Goal: Task Accomplishment & Management: Use online tool/utility

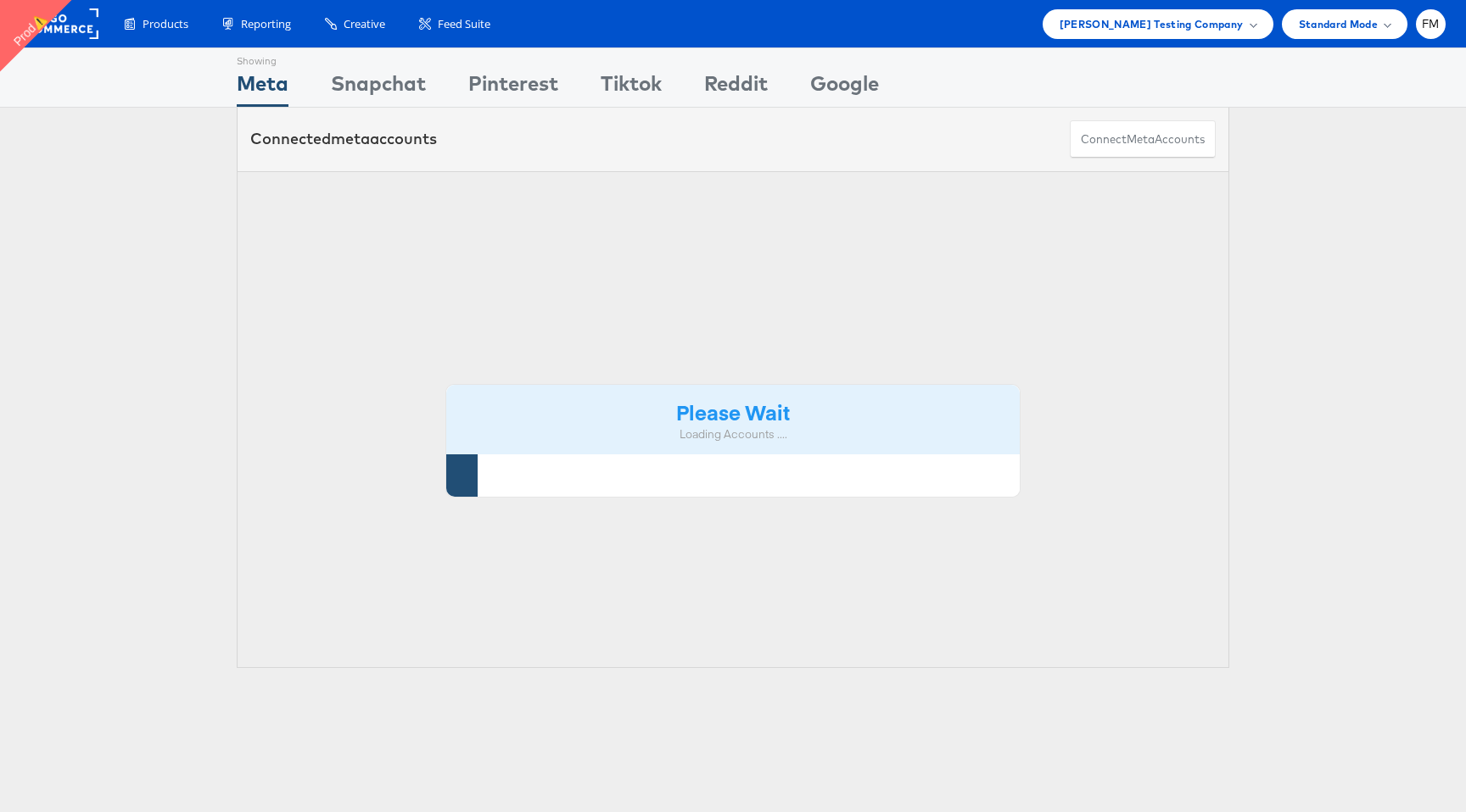
click at [1419, 42] on div "Products Product Catalogs Enhance Your Product Catalog, Map Them to Publishers,…" at bounding box center [733, 24] width 1466 height 47
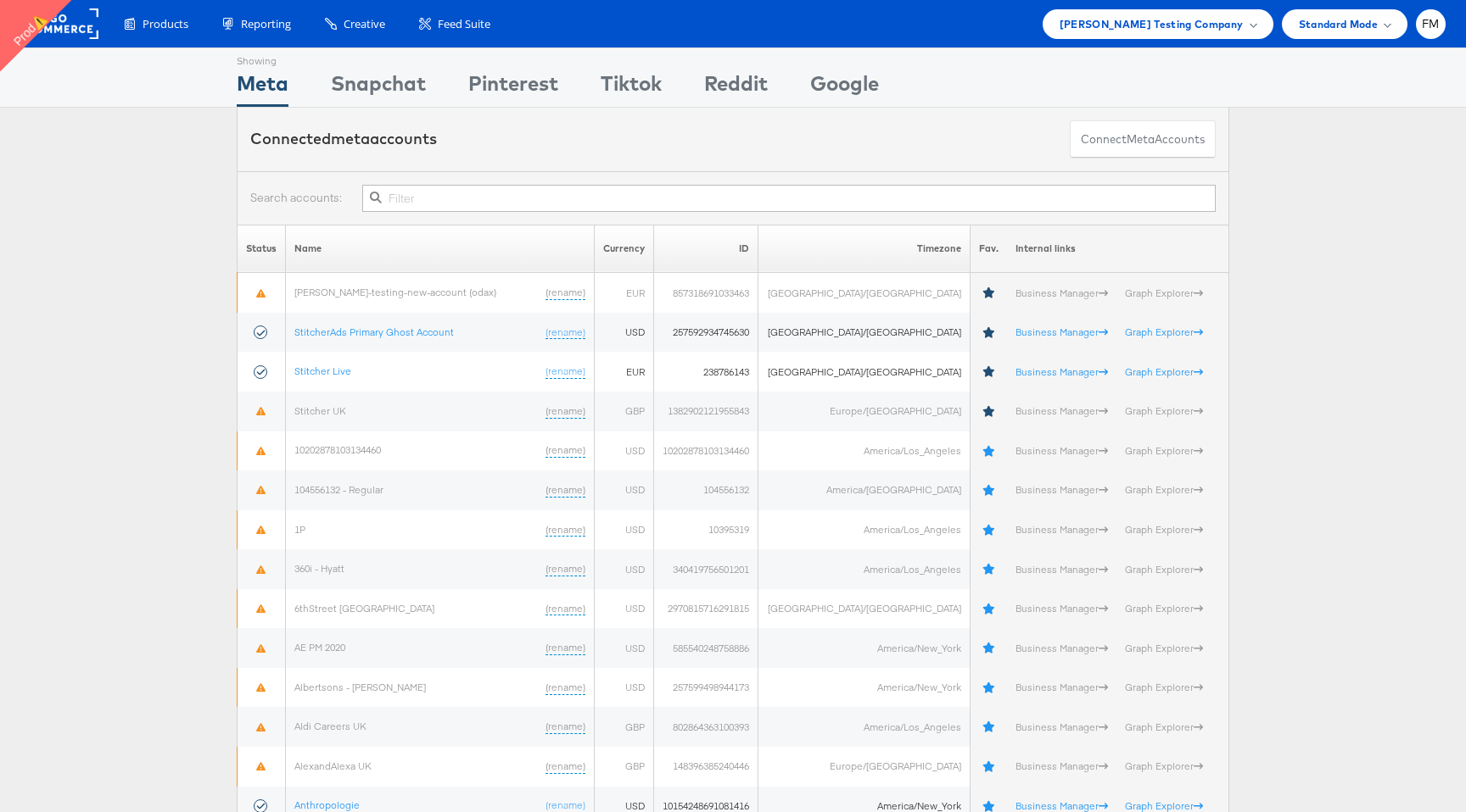
click at [1448, 20] on div "Products Product Catalogs Enhance Your Product Catalog, Map Them to Publishers,…" at bounding box center [733, 24] width 1466 height 47
click at [1423, 34] on div "FM" at bounding box center [1430, 24] width 29 height 29
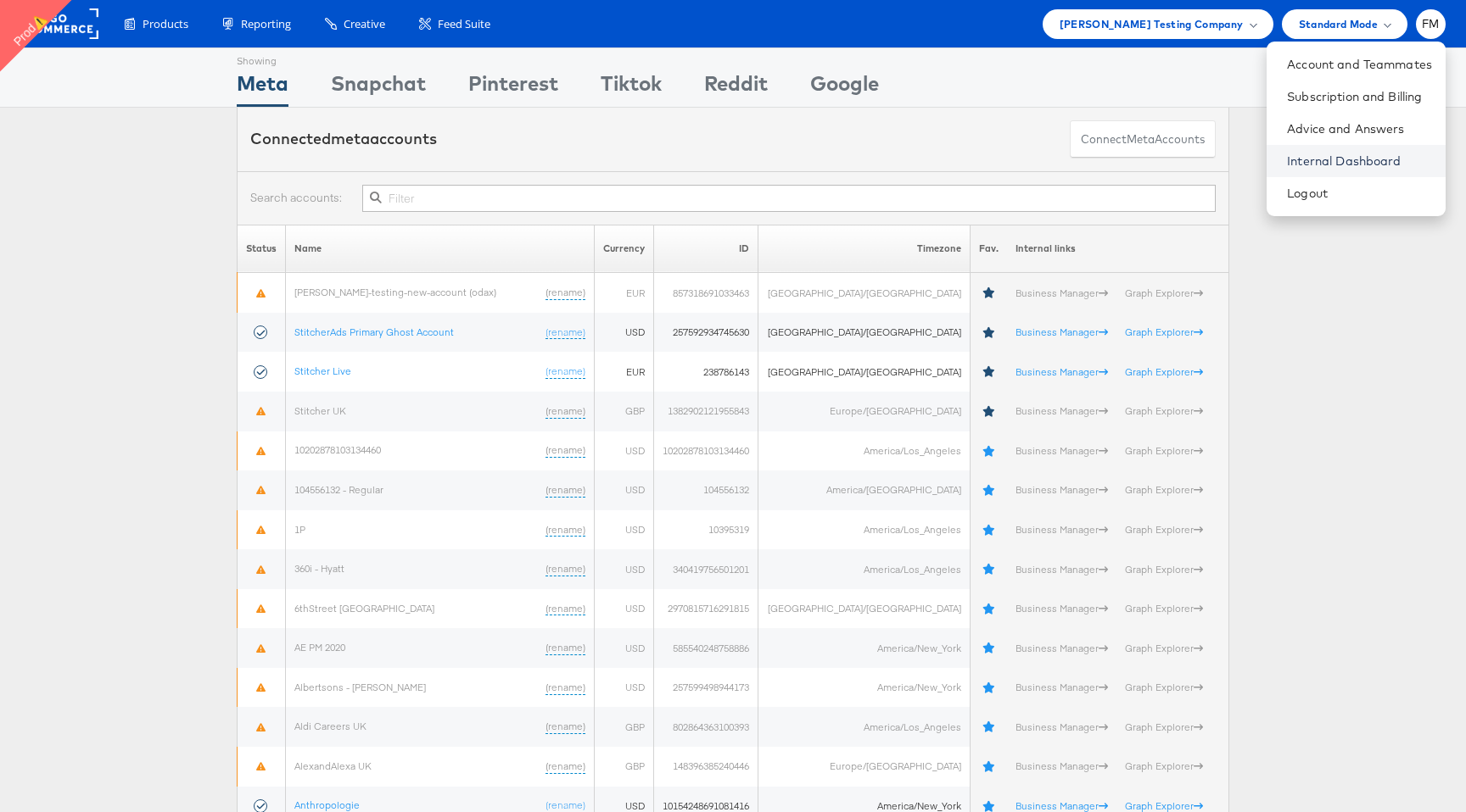
click at [1341, 161] on link "Internal Dashboard" at bounding box center [1359, 161] width 145 height 17
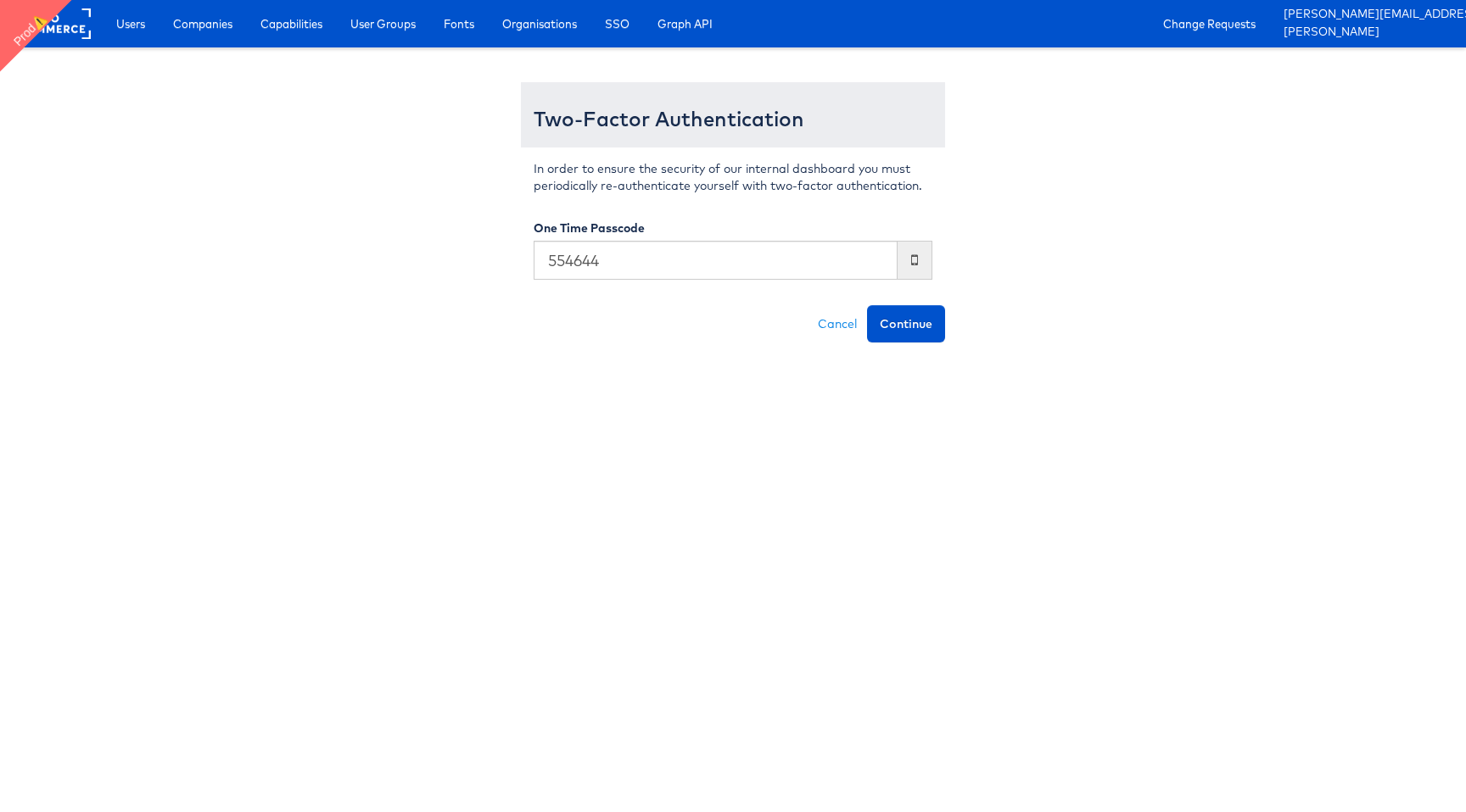
type input "554644"
click at [867, 305] on button "Continue" at bounding box center [906, 324] width 78 height 38
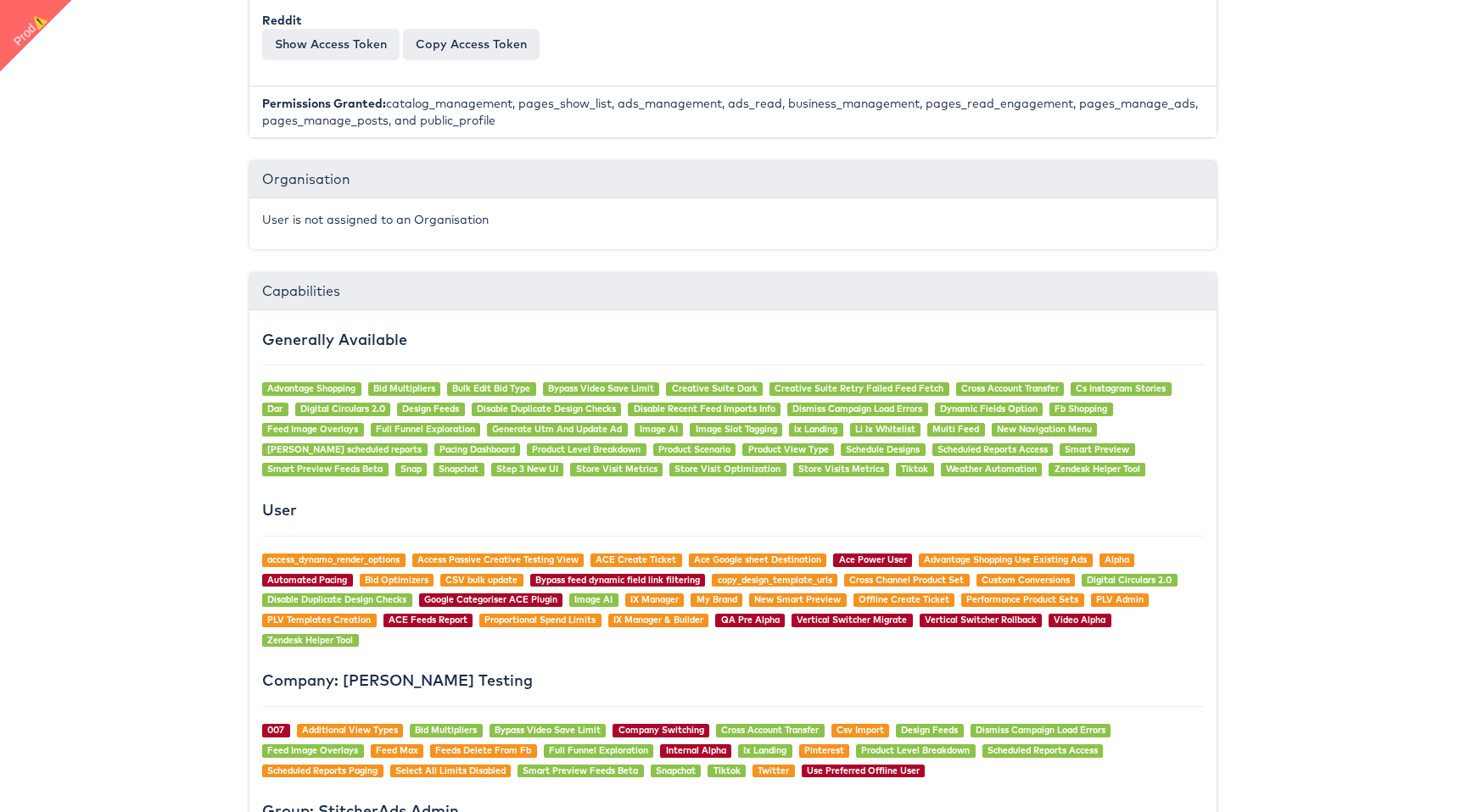
scroll to position [873, 0]
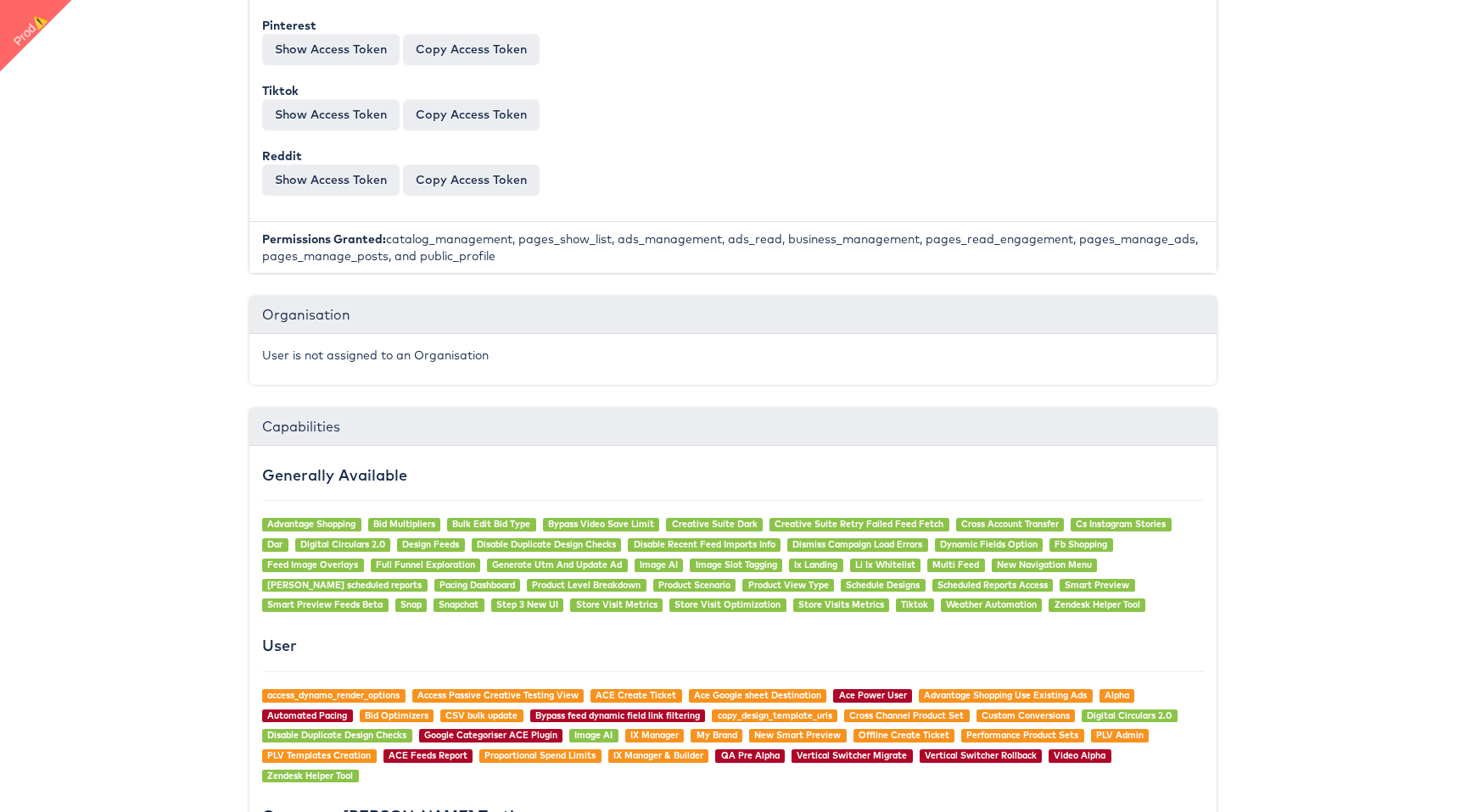
click at [785, 238] on li "Permissions Granted: catalog_management, pages_show_list, ads_management, ads_r…" at bounding box center [733, 246] width 967 height 52
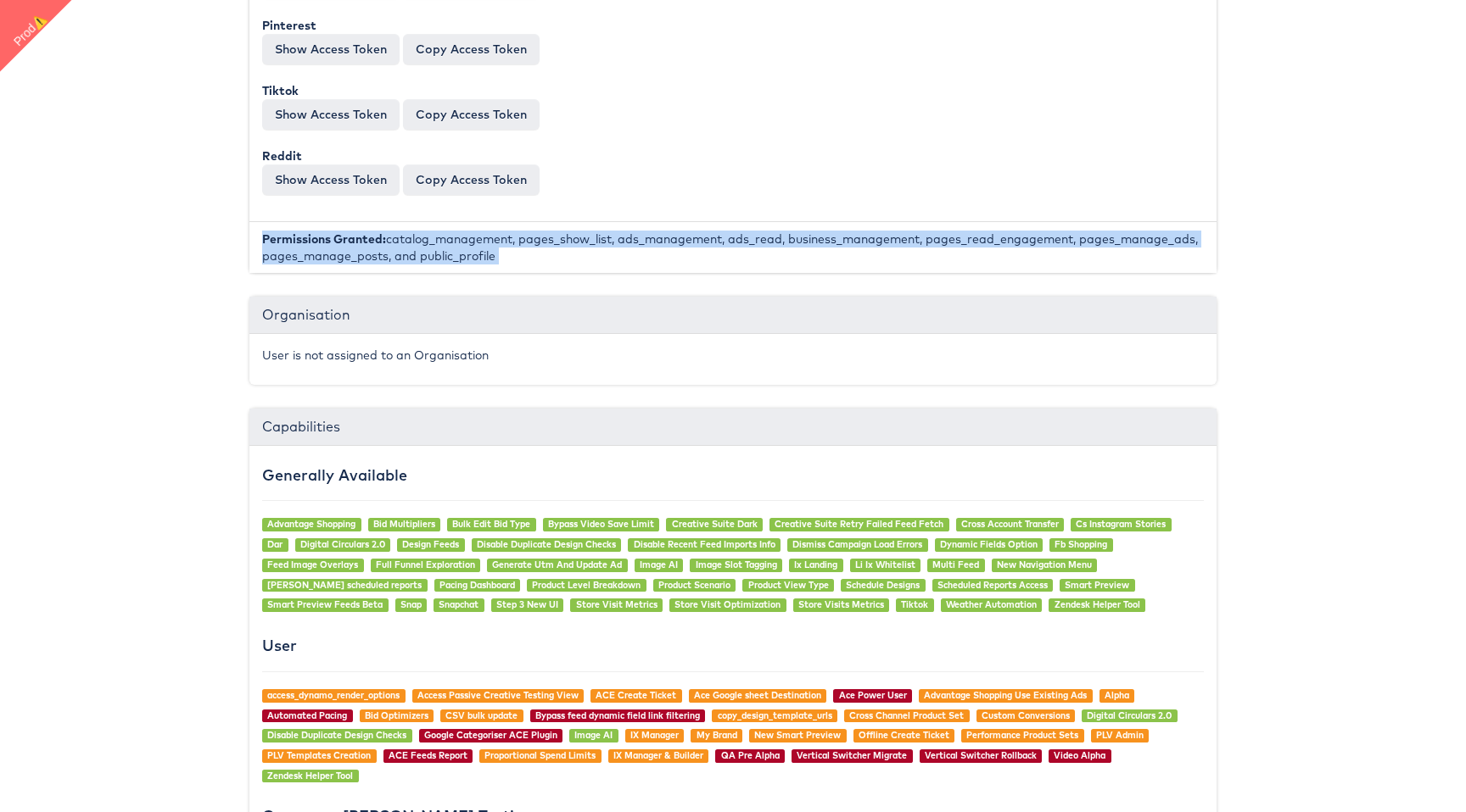
click at [785, 238] on li "Permissions Granted: catalog_management, pages_show_list, ads_management, ads_r…" at bounding box center [733, 246] width 967 height 52
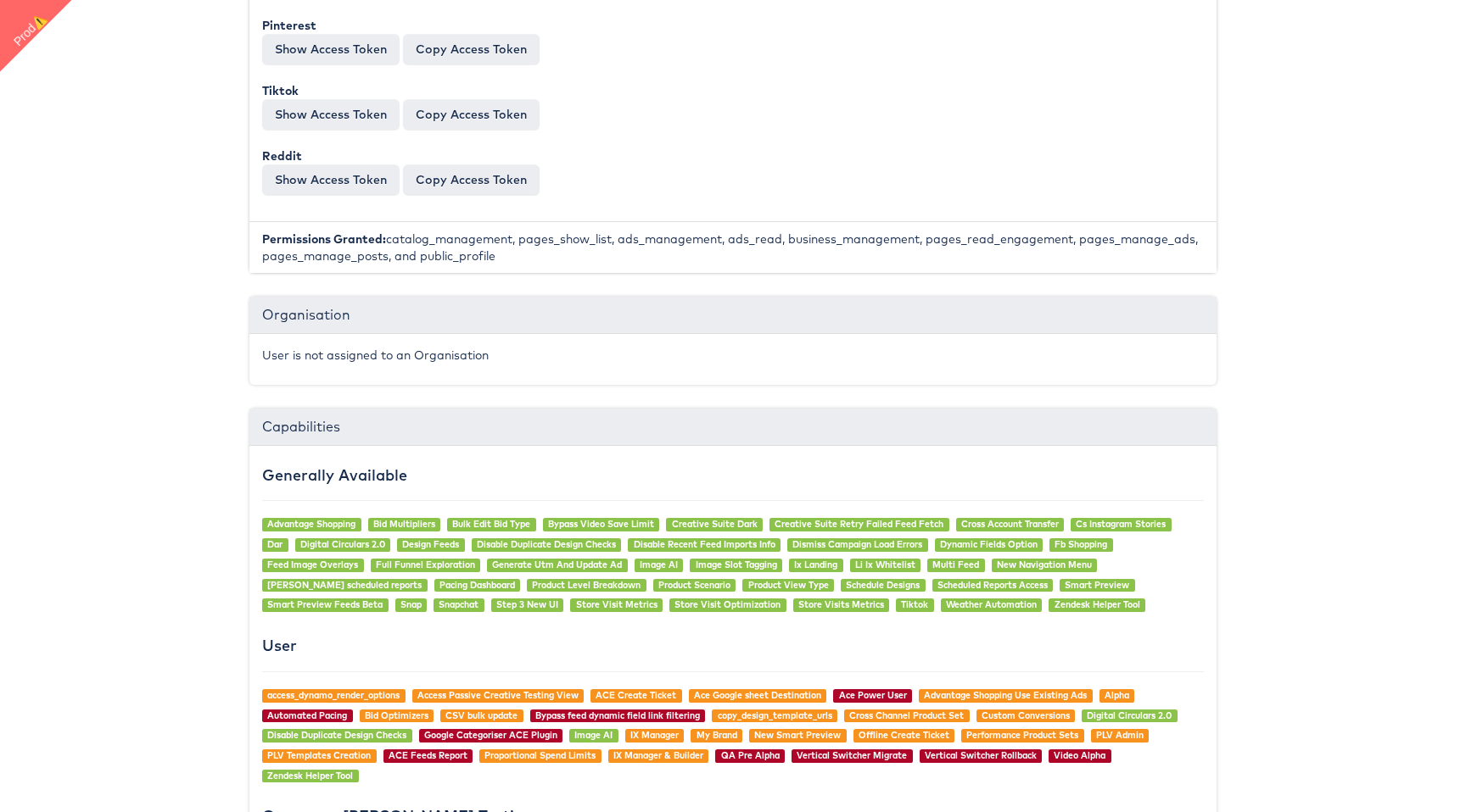
click at [645, 344] on div "User is not assigned to an Organisation" at bounding box center [733, 360] width 967 height 51
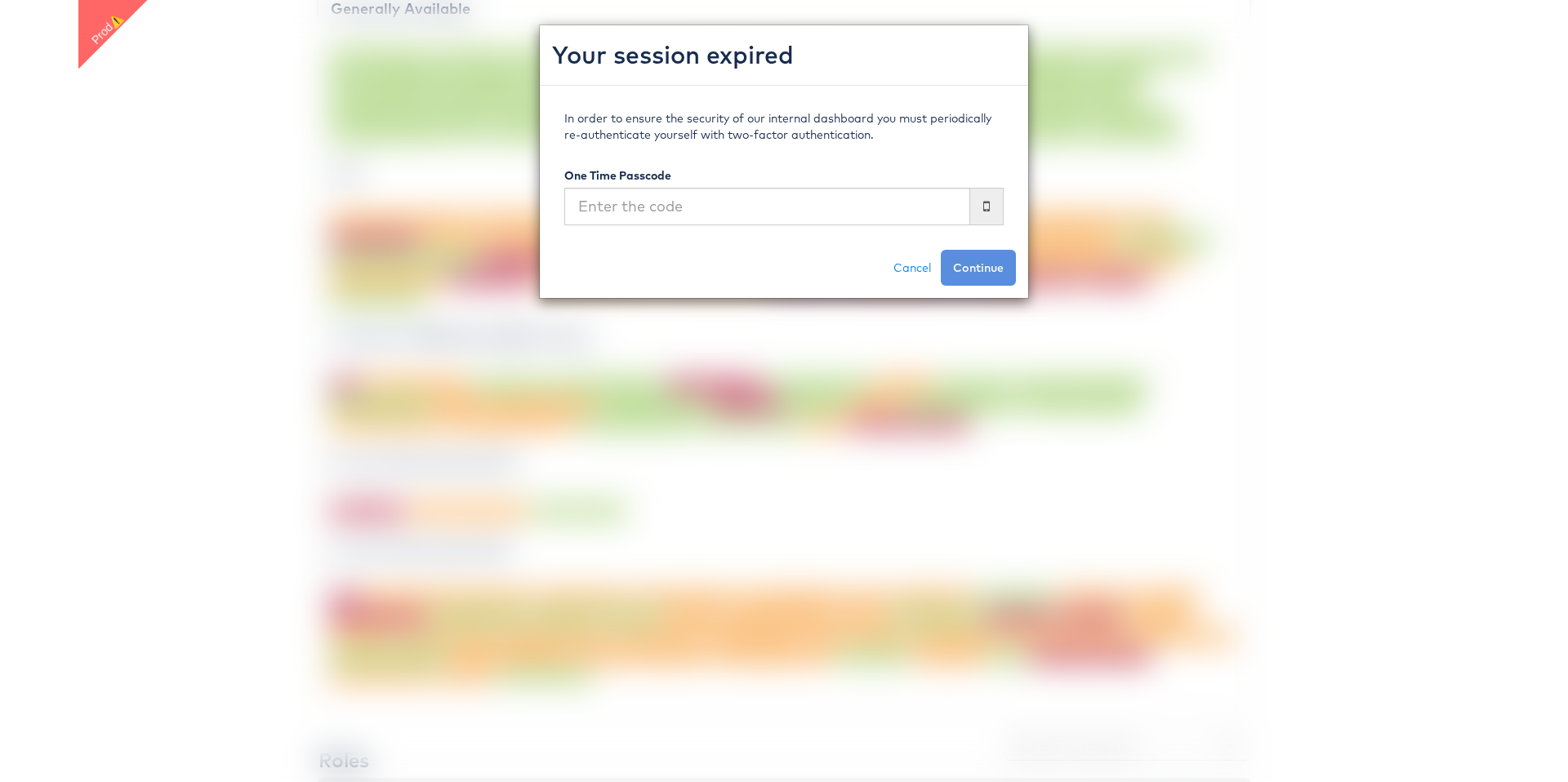
scroll to position [1291, 0]
